Goal: Find contact information: Find contact information

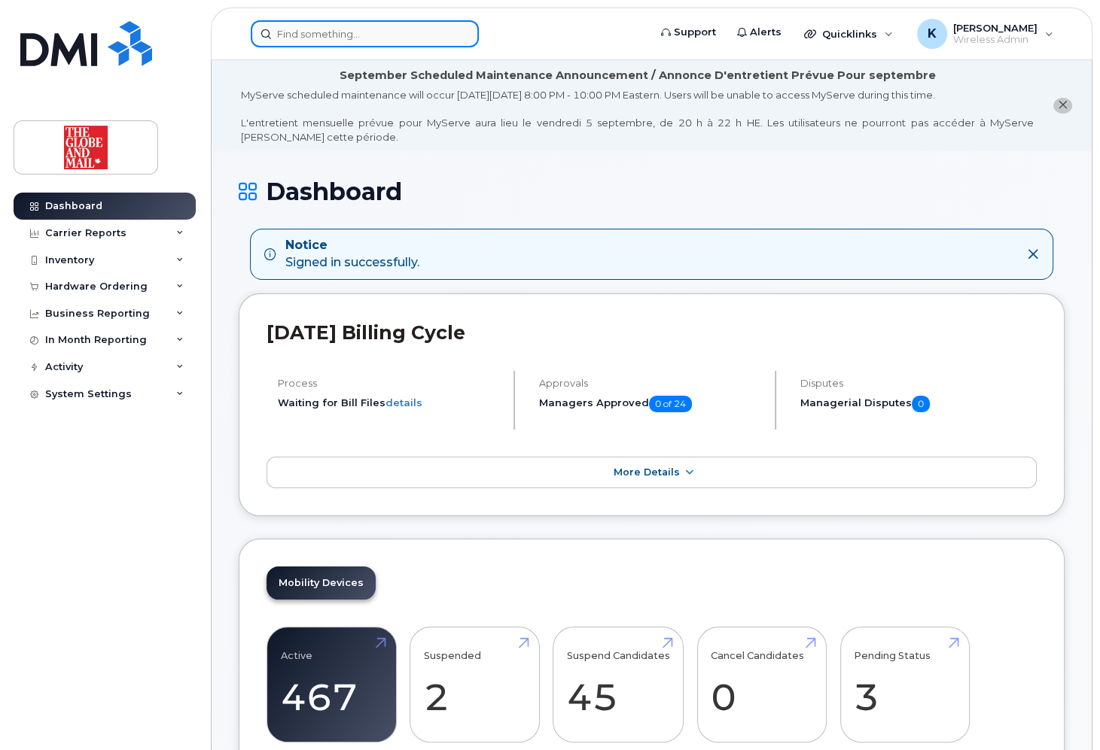
click at [345, 38] on input at bounding box center [365, 33] width 228 height 27
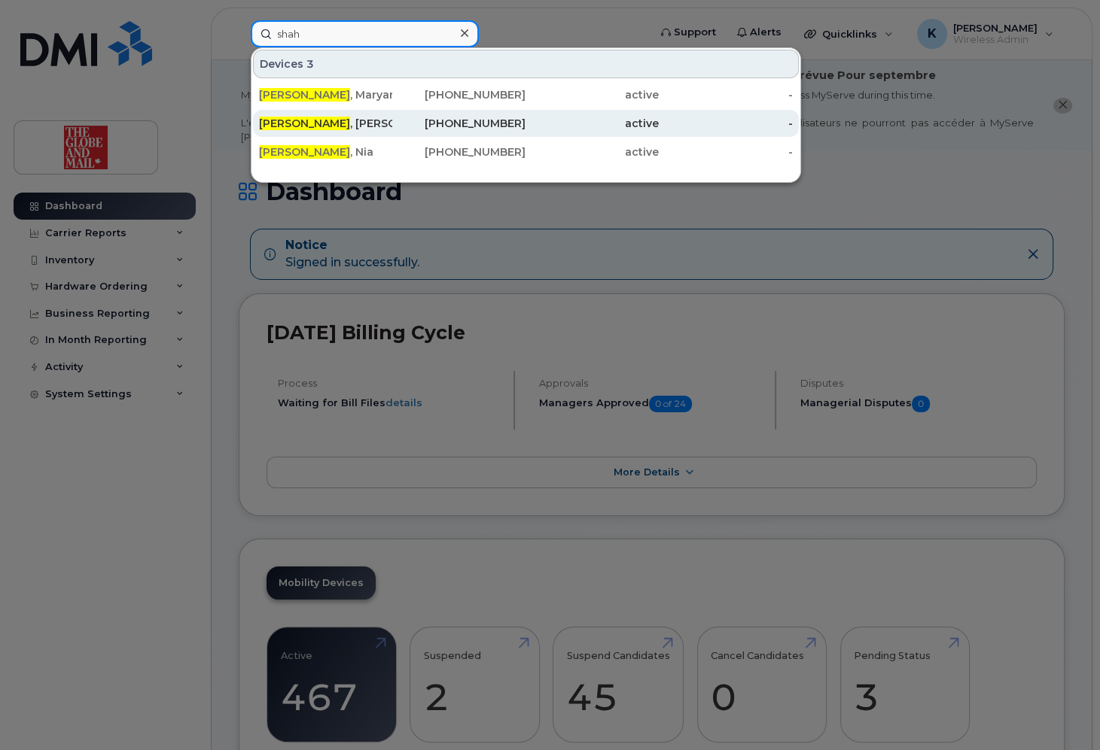
type input "shah"
click at [322, 120] on div "[PERSON_NAME]" at bounding box center [325, 123] width 133 height 15
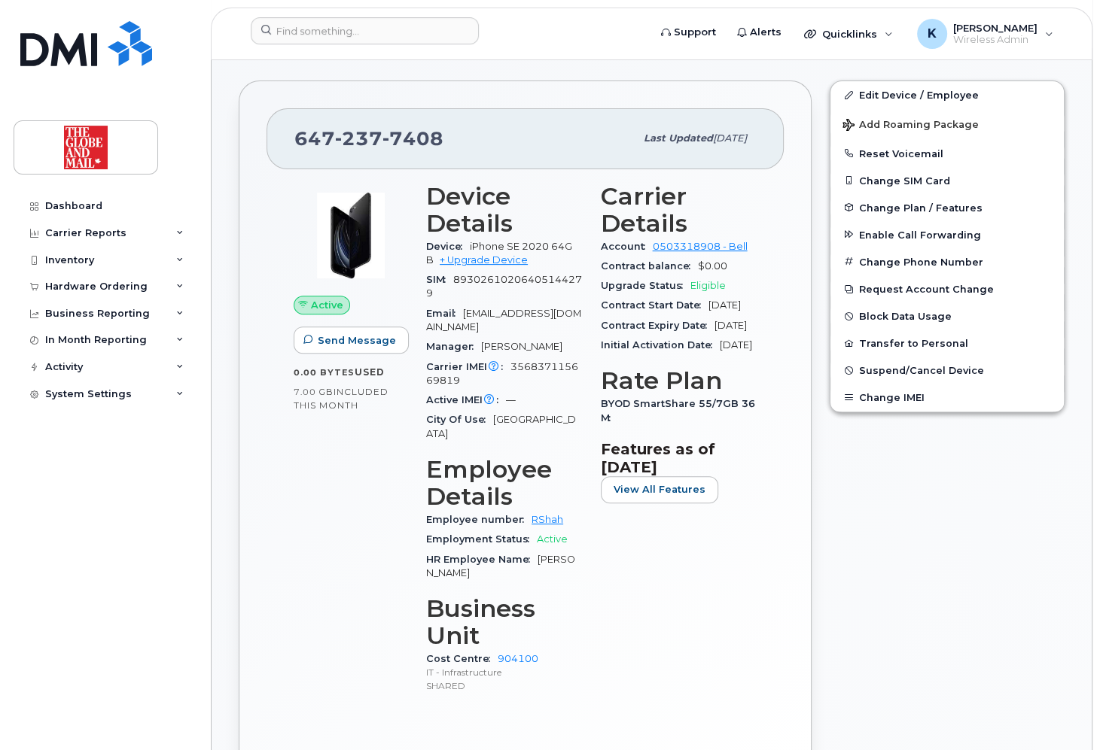
scroll to position [482, 0]
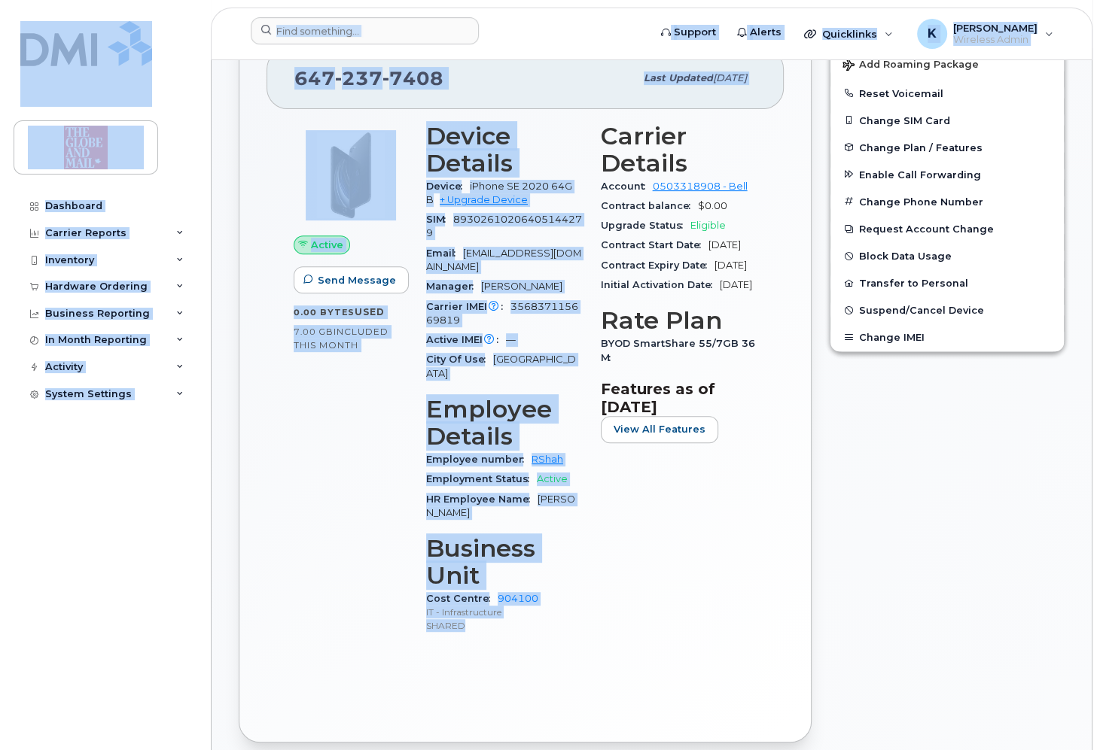
drag, startPoint x: 485, startPoint y: 610, endPoint x: 300, endPoint y: 58, distance: 582.0
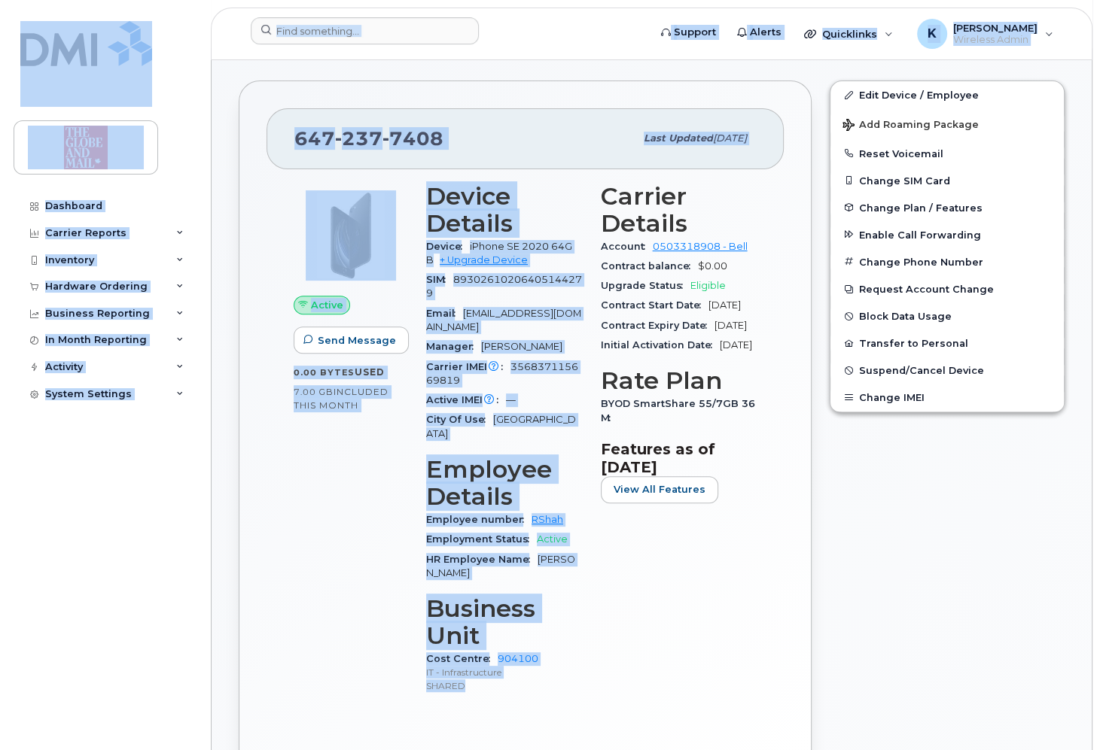
scroll to position [361, 0]
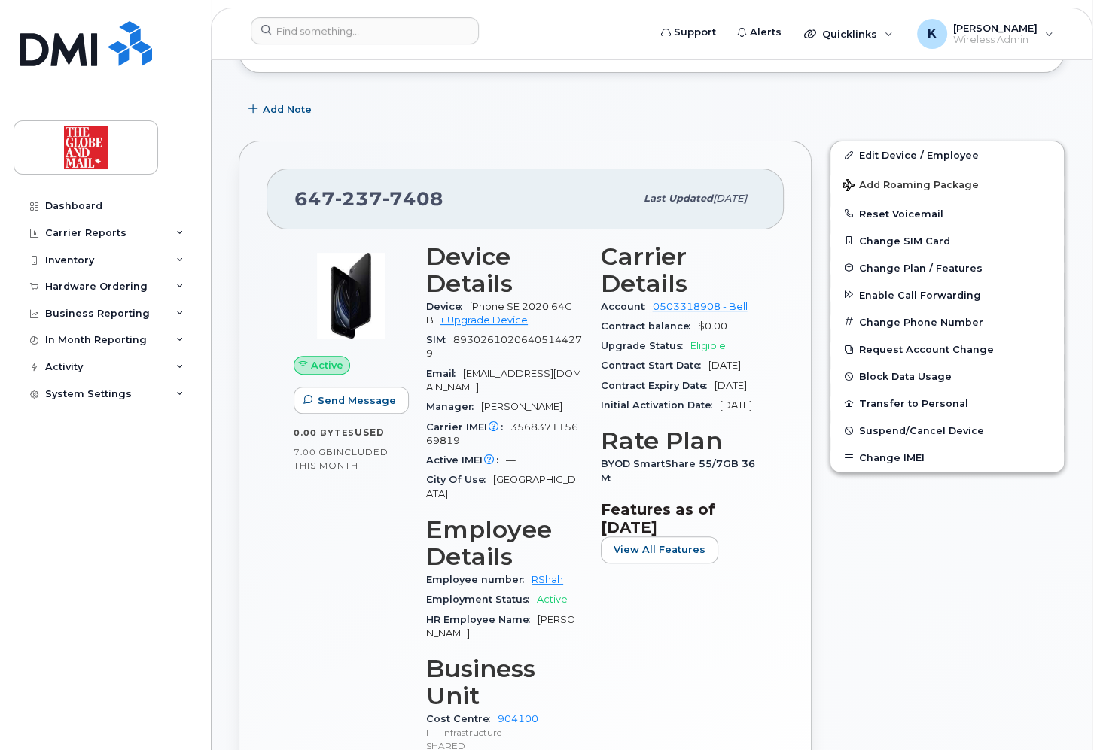
click at [664, 666] on div "Carrier Details Account 0503318908 - Bell Contract balance $0.00 Upgrade Status…" at bounding box center [679, 505] width 175 height 543
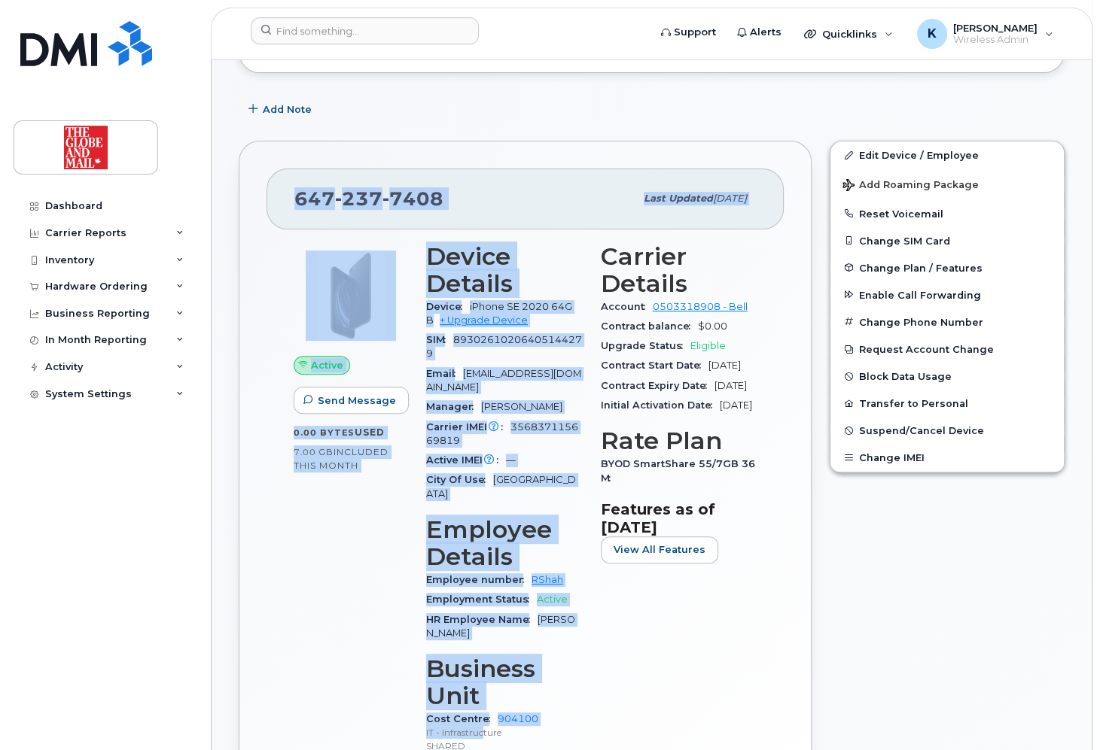
drag, startPoint x: 482, startPoint y: 723, endPoint x: 291, endPoint y: 195, distance: 562.2
click at [291, 195] on div "[PHONE_NUMBER] Last updated [DATE] Active Send Message 0.00 Bytes  used 7.00 GB…" at bounding box center [525, 502] width 573 height 722
copy div "[PHONE_NUMBER] Last updated [DATE] Active Send Message 0.00 Bytes  used 7.00 GB…"
